Goal: Information Seeking & Learning: Learn about a topic

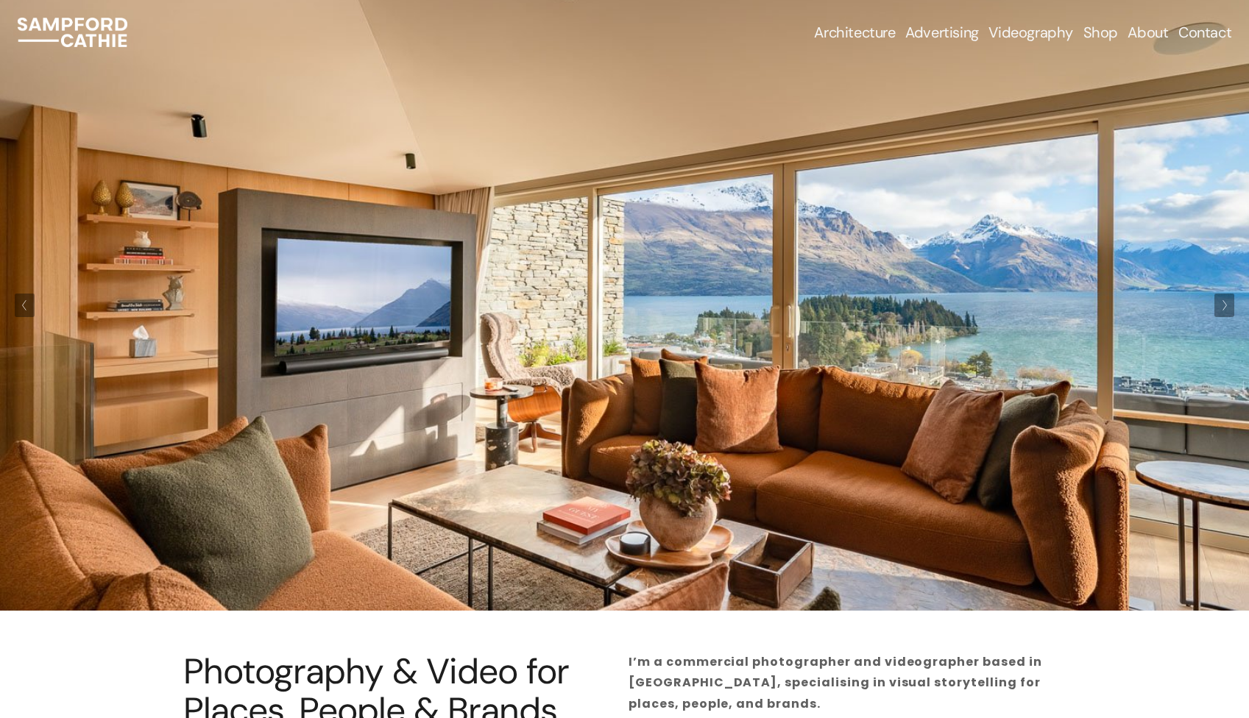
click at [0, 0] on span "Business Headshots & Portraits" at bounding box center [0, 0] width 0 height 0
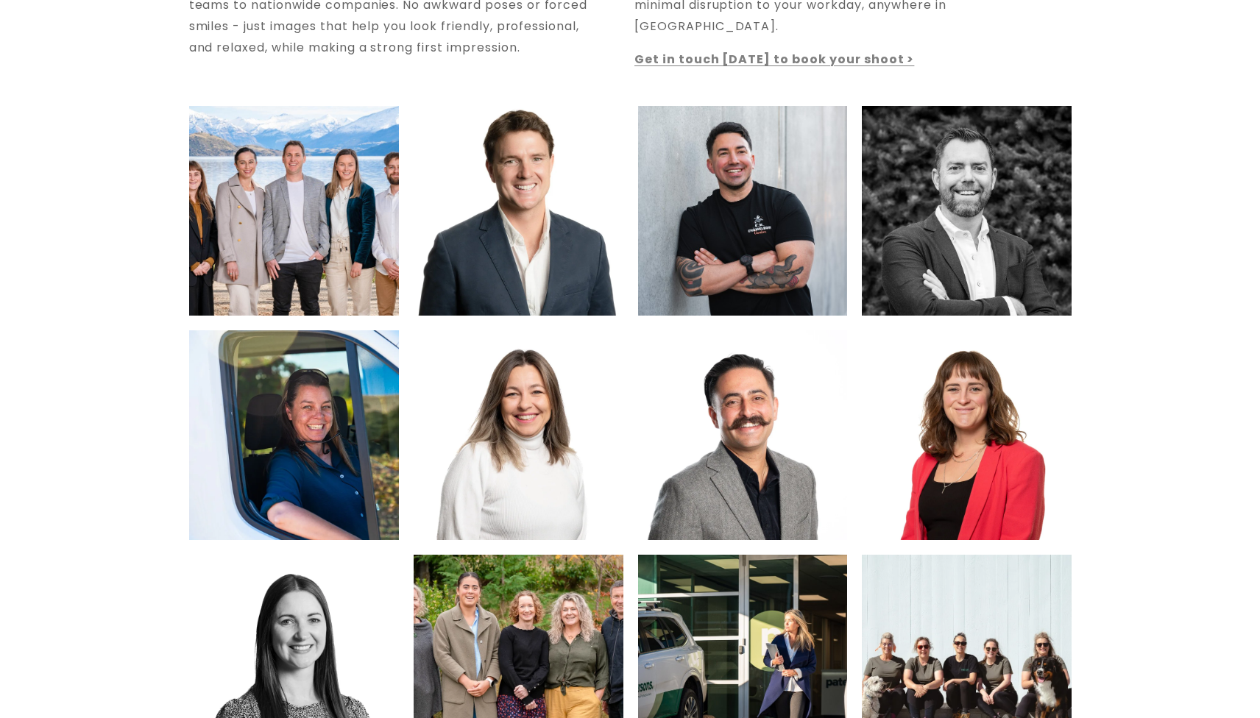
scroll to position [557, 0]
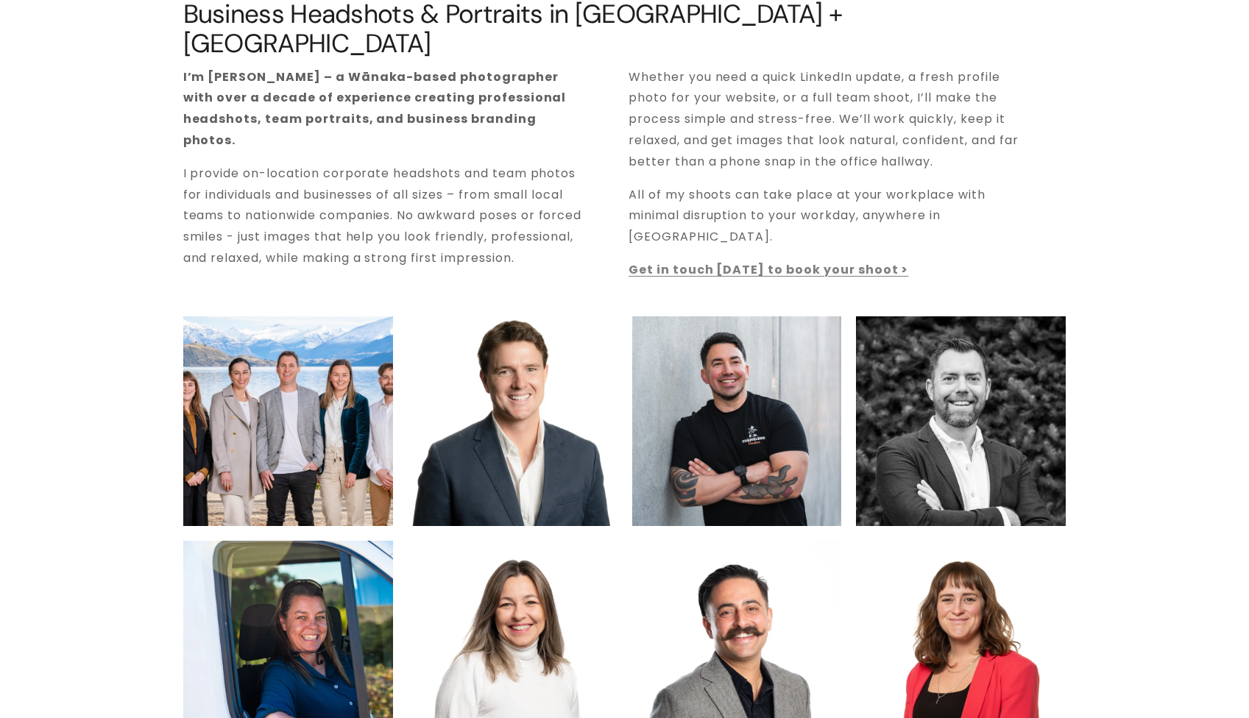
click at [280, 392] on img at bounding box center [287, 421] width 315 height 210
